Goal: Task Accomplishment & Management: Manage account settings

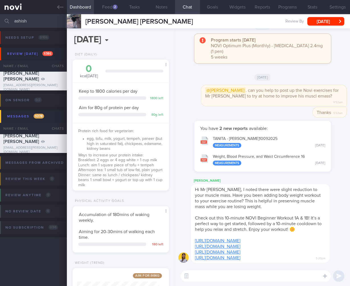
select select "9"
drag, startPoint x: 47, startPoint y: 22, endPoint x: -15, endPoint y: 17, distance: 62.0
click at [0, 17] on html "You are offline! Some functionality will be unavailable Patients New Users Coac…" at bounding box center [175, 143] width 350 height 286
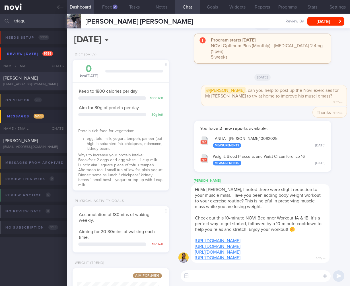
type input "triagu"
click at [35, 80] on div "[PERSON_NAME]" at bounding box center [32, 78] width 59 height 6
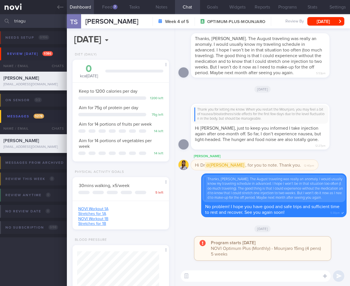
scroll to position [49, 82]
click at [113, 4] on button "Feed 7" at bounding box center [107, 7] width 27 height 14
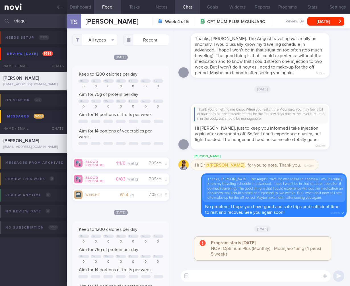
scroll to position [41, 82]
click at [87, 9] on button "Dashboard" at bounding box center [80, 7] width 27 height 14
click at [87, 10] on button "Dashboard" at bounding box center [80, 7] width 27 height 14
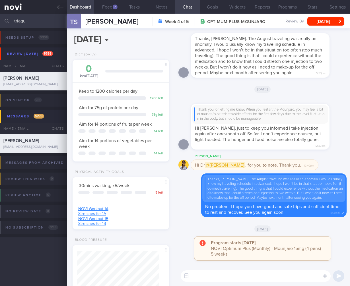
drag, startPoint x: 50, startPoint y: 22, endPoint x: -37, endPoint y: 18, distance: 87.2
click at [0, 18] on html "You are offline! Some functionality will be unavailable Patients New Users Coac…" at bounding box center [175, 143] width 350 height 286
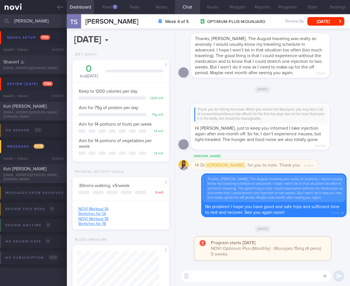
click at [32, 106] on div "Koh [PERSON_NAME]" at bounding box center [32, 107] width 59 height 6
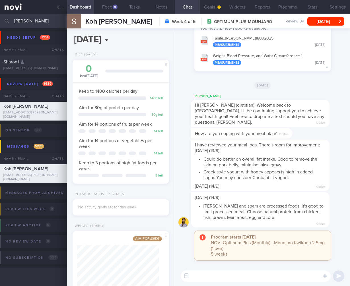
scroll to position [18, 0]
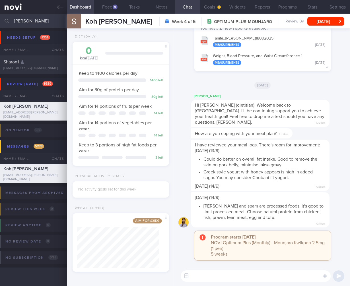
drag, startPoint x: 57, startPoint y: 18, endPoint x: -21, endPoint y: 13, distance: 77.9
click at [0, 13] on html "You are offline! Some functionality will be unavailable Patients New Users Coac…" at bounding box center [175, 143] width 350 height 286
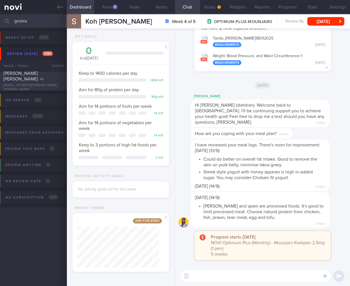
click at [36, 76] on span "[PERSON_NAME] [PERSON_NAME]" at bounding box center [20, 76] width 34 height 10
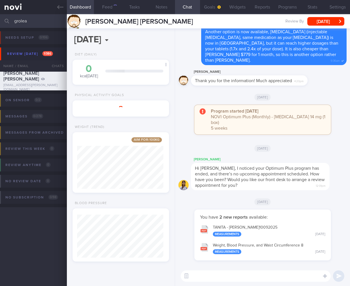
scroll to position [43, 86]
drag, startPoint x: 38, startPoint y: 24, endPoint x: -52, endPoint y: 19, distance: 89.8
click at [0, 19] on html "You are offline! Some functionality will be unavailable Patients New Users Coac…" at bounding box center [175, 143] width 350 height 286
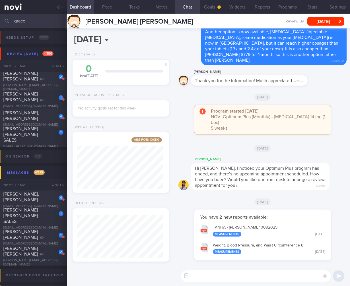
type input "grace"
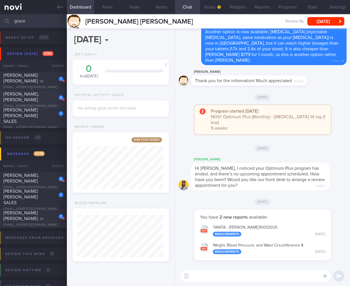
click at [12, 99] on span "[PERSON_NAME], [PERSON_NAME]" at bounding box center [21, 97] width 36 height 10
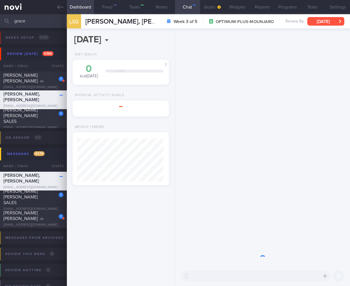
click at [325, 20] on button "[DATE]" at bounding box center [325, 21] width 37 height 9
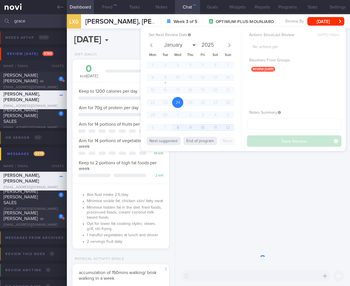
scroll to position [49, 82]
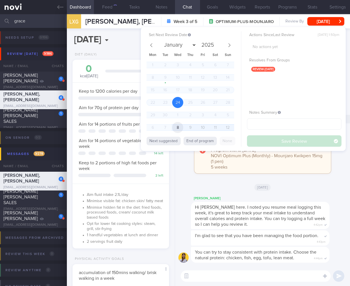
click at [177, 125] on span "8" at bounding box center [177, 127] width 11 height 11
select select "9"
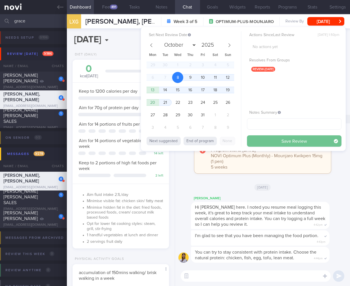
click at [309, 139] on button "Save Review" at bounding box center [294, 141] width 95 height 11
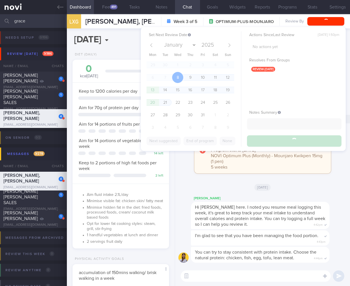
click at [270, 211] on span "Hi [PERSON_NAME] here. I noted you resume meal logging this week, it's great to…" at bounding box center [260, 216] width 130 height 22
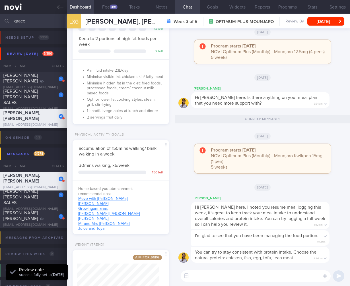
scroll to position [166, 0]
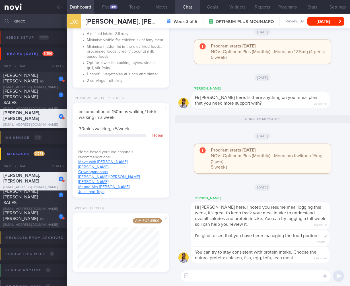
drag, startPoint x: 26, startPoint y: 19, endPoint x: -20, endPoint y: 19, distance: 45.8
click at [0, 19] on html "You are offline! Some functionality will be unavailable Patients New Users Coac…" at bounding box center [175, 143] width 350 height 286
drag, startPoint x: 45, startPoint y: 21, endPoint x: -9, endPoint y: 15, distance: 54.5
click at [0, 15] on html "You are offline! Some functionality will be unavailable Patients New Users Coac…" at bounding box center [175, 143] width 350 height 286
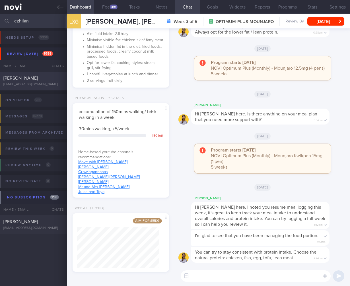
type input "ezhilan"
click at [19, 80] on span "[PERSON_NAME]" at bounding box center [20, 78] width 34 height 5
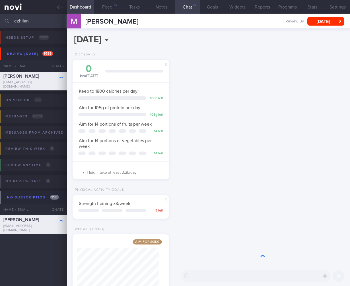
scroll to position [49, 82]
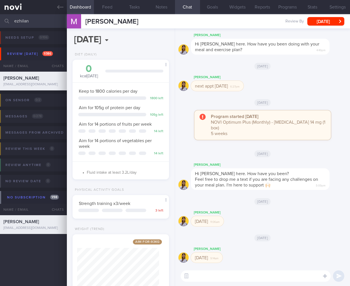
click at [325, 27] on div "[PERSON_NAME] [PERSON_NAME] [EMAIL_ADDRESS][DOMAIN_NAME] Review By [DATE] Set N…" at bounding box center [208, 21] width 283 height 14
click at [327, 23] on button "[DATE]" at bounding box center [325, 21] width 37 height 9
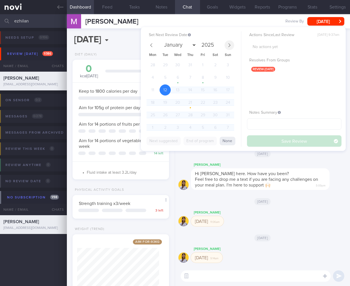
click at [232, 45] on span at bounding box center [230, 45] width 10 height 10
select select "9"
click at [175, 75] on span "8" at bounding box center [177, 77] width 11 height 11
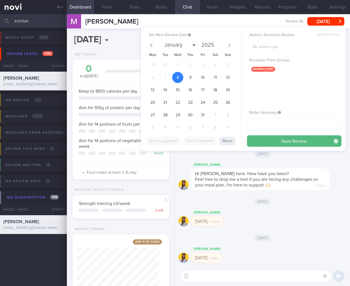
drag, startPoint x: 304, startPoint y: 143, endPoint x: 268, endPoint y: 139, distance: 35.8
click at [304, 143] on button "Save Review" at bounding box center [294, 141] width 95 height 11
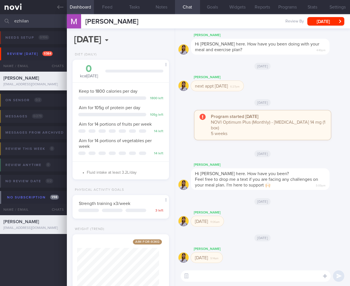
drag, startPoint x: 34, startPoint y: 19, endPoint x: -10, endPoint y: 16, distance: 43.4
click at [0, 16] on html "You are offline! Some functionality will be unavailable Patients New Users Coac…" at bounding box center [175, 143] width 350 height 286
click at [39, 24] on input "ezhilan" at bounding box center [175, 21] width 350 height 14
drag, startPoint x: 39, startPoint y: 24, endPoint x: -4, endPoint y: 22, distance: 43.0
click at [0, 22] on html "You are offline! Some functionality will be unavailable Patients New Users Coac…" at bounding box center [175, 143] width 350 height 286
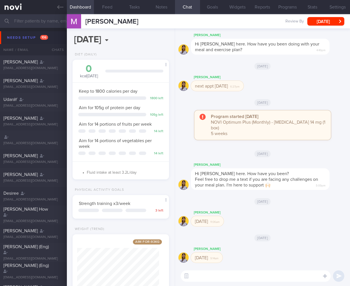
drag, startPoint x: 269, startPoint y: 107, endPoint x: 245, endPoint y: 99, distance: 25.3
click at [269, 106] on span "[DATE]" at bounding box center [263, 102] width 16 height 7
click at [23, 36] on div "Needs setup 106" at bounding box center [28, 38] width 44 height 8
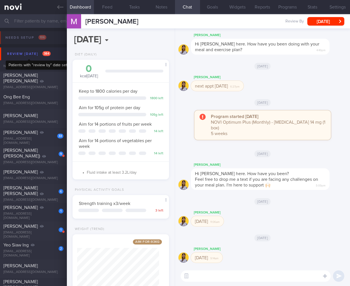
click at [39, 54] on div "Review [DATE] 384" at bounding box center [29, 54] width 46 height 8
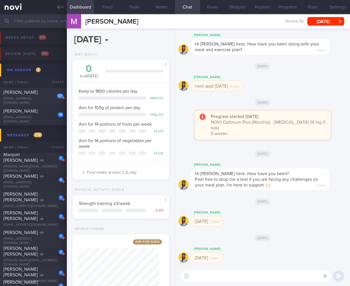
click at [50, 73] on button "On sensor 2" at bounding box center [176, 70] width 352 height 13
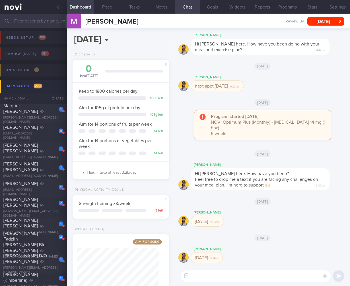
click at [50, 89] on button "Messages 279" at bounding box center [176, 86] width 352 height 13
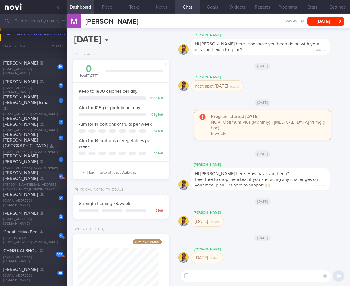
scroll to position [91, 0]
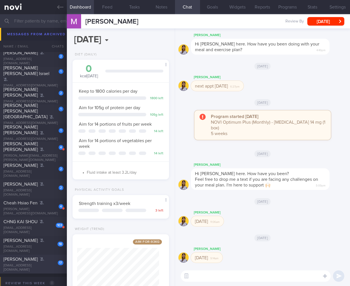
click at [43, 266] on div "[EMAIL_ADDRESS][DOMAIN_NAME]" at bounding box center [33, 268] width 60 height 9
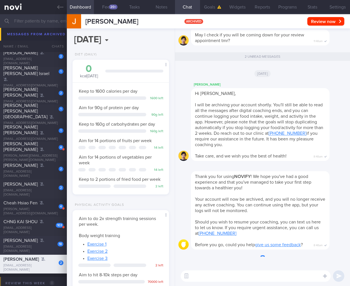
scroll to position [42, 84]
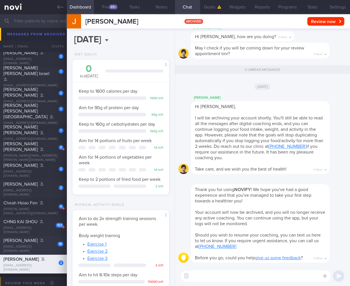
click at [31, 246] on div "18 [PERSON_NAME] [EMAIL_ADDRESS][DOMAIN_NAME]" at bounding box center [33, 246] width 67 height 16
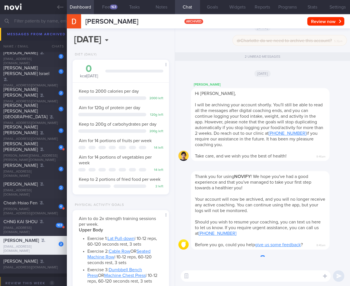
scroll to position [42, 84]
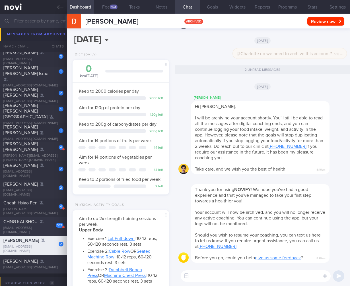
click at [34, 224] on span "CHNG KAI SHOU" at bounding box center [20, 222] width 34 height 5
select select "8"
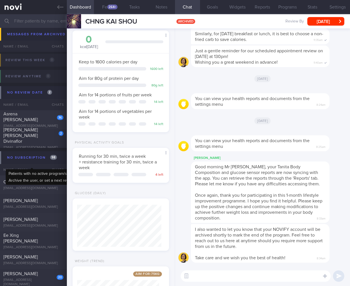
scroll to position [309, 0]
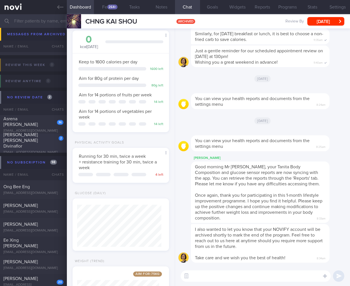
click at [47, 144] on div "[PERSON_NAME] [PERSON_NAME] Divinaflor" at bounding box center [32, 140] width 59 height 17
type input "Mt Alvernia [MEDICAL_DATA] TCU [DATE] for Fatty [MEDICAL_DATA]"
select select "9"
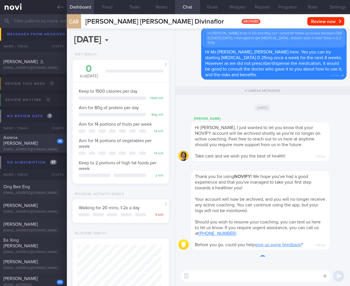
scroll to position [42, 84]
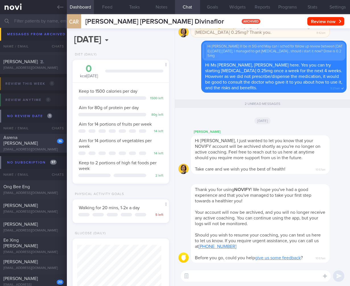
click at [37, 139] on div "Asrena [PERSON_NAME]" at bounding box center [32, 140] width 59 height 11
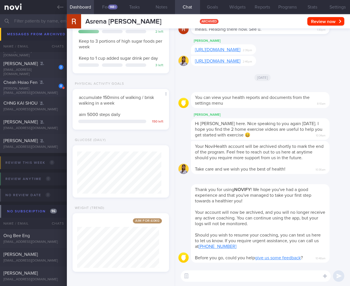
click at [51, 88] on div "4" at bounding box center [57, 84] width 13 height 9
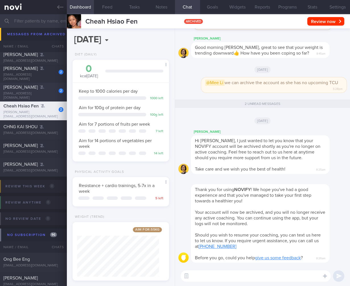
click at [42, 94] on div "[EMAIL_ADDRESS][DOMAIN_NAME]" at bounding box center [33, 96] width 60 height 9
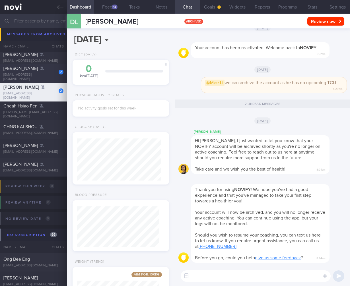
click at [29, 71] on span "[PERSON_NAME]" at bounding box center [20, 68] width 34 height 5
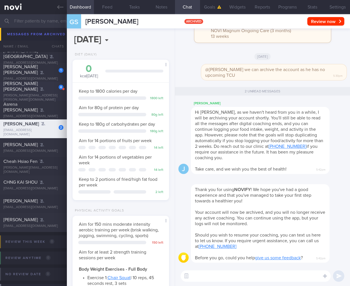
click at [52, 90] on div "4" at bounding box center [57, 85] width 13 height 9
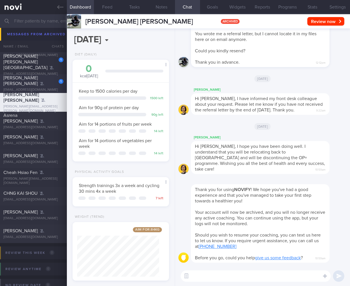
click at [49, 87] on div "1 [PERSON_NAME] [PERSON_NAME] [EMAIL_ADDRESS][DOMAIN_NAME]" at bounding box center [33, 83] width 67 height 17
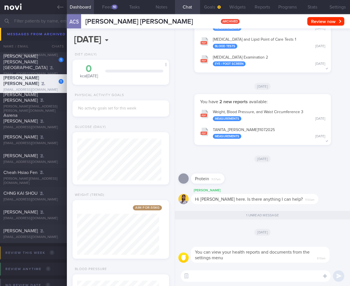
click at [44, 72] on div "[EMAIL_ADDRESS][DOMAIN_NAME]" at bounding box center [33, 74] width 60 height 4
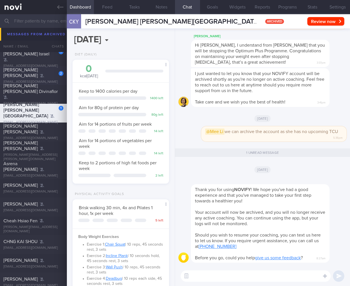
click at [45, 76] on div "2 [PERSON_NAME] [PERSON_NAME] [EMAIL_ADDRESS][DOMAIN_NAME]" at bounding box center [33, 75] width 67 height 17
type input "No TCU"
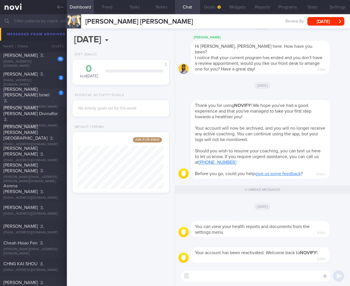
click at [42, 92] on span "[PERSON_NAME] [PERSON_NAME] Israel" at bounding box center [26, 92] width 46 height 10
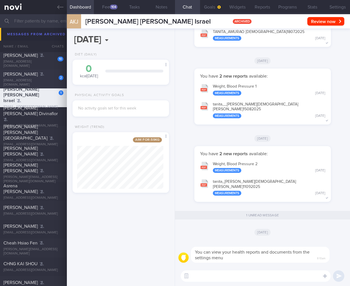
click at [45, 76] on div "[PERSON_NAME]" at bounding box center [32, 74] width 59 height 6
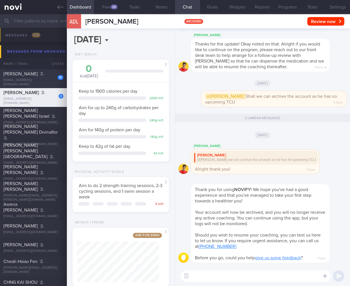
click at [34, 83] on div "[EMAIL_ADDRESS][DOMAIN_NAME]" at bounding box center [33, 82] width 60 height 9
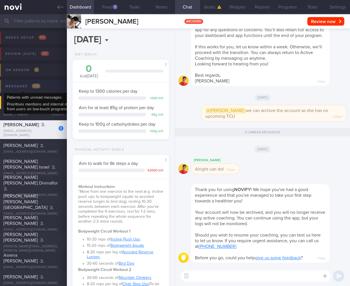
click at [33, 89] on div "Messages 278" at bounding box center [23, 87] width 38 height 8
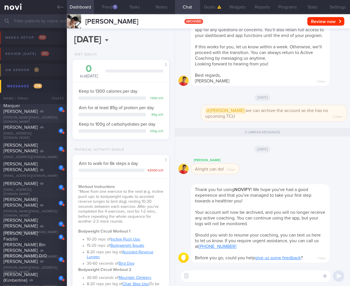
click at [31, 112] on div "Marquer [PERSON_NAME]" at bounding box center [32, 108] width 59 height 11
select select "7"
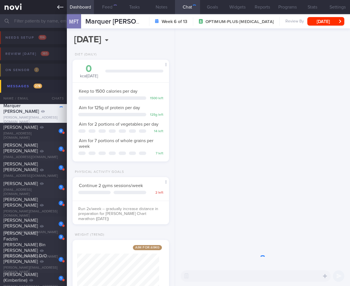
click at [63, 6] on link at bounding box center [33, 7] width 67 height 14
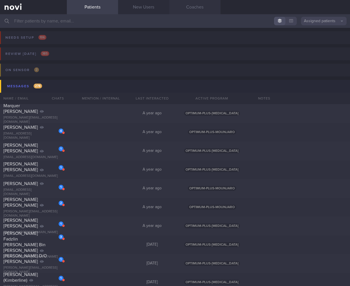
click at [203, 9] on link "Coaches" at bounding box center [194, 7] width 51 height 14
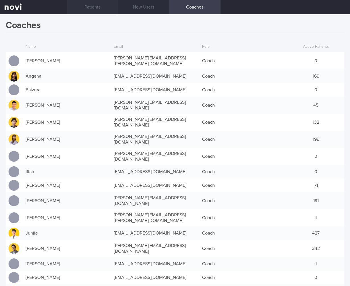
click at [93, 9] on link "Patients" at bounding box center [92, 7] width 51 height 14
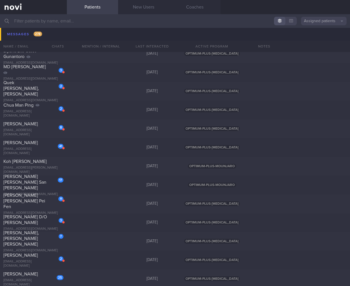
scroll to position [1228, 0]
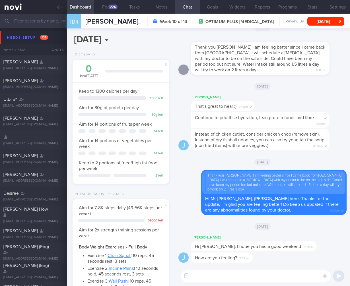
select select "7"
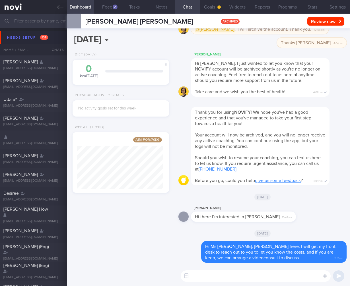
select select "9"
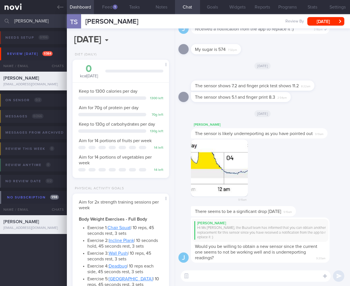
select select "4"
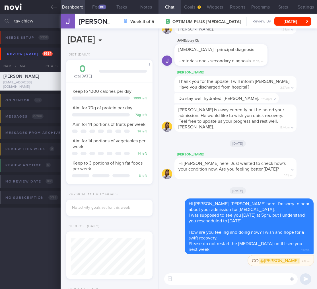
select select "9"
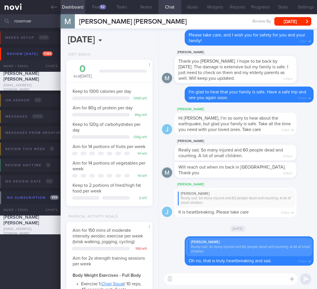
select select "9"
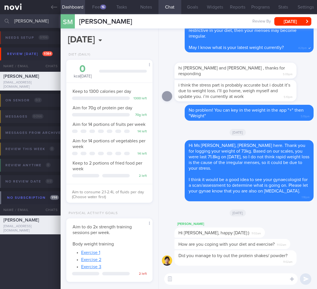
select select "8"
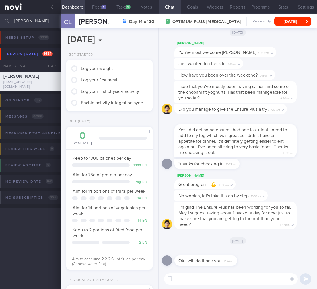
scroll to position [44, 72]
